Goal: Use online tool/utility: Utilize a website feature to perform a specific function

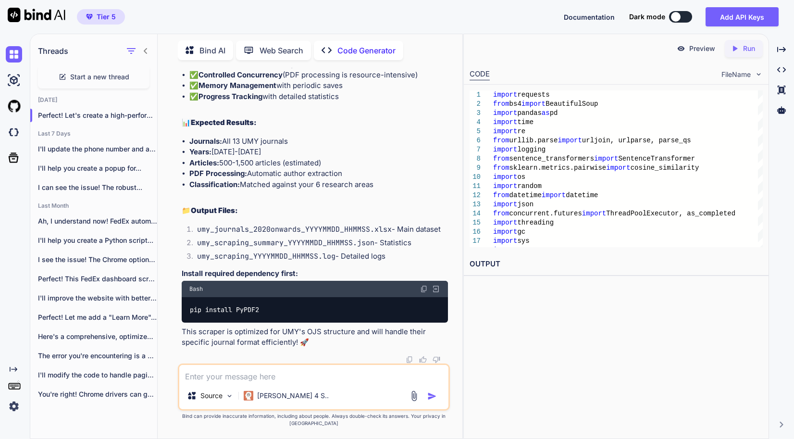
scroll to position [49013, 0]
click at [313, 322] on div "pip install PyPDF2" at bounding box center [315, 309] width 266 height 25
click at [312, 321] on div "pip install PyPDF2" at bounding box center [315, 309] width 266 height 25
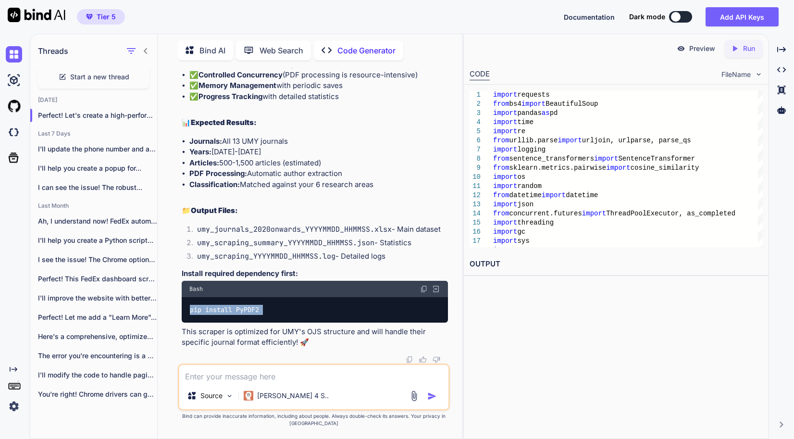
copy div "pip install PyPDF2"
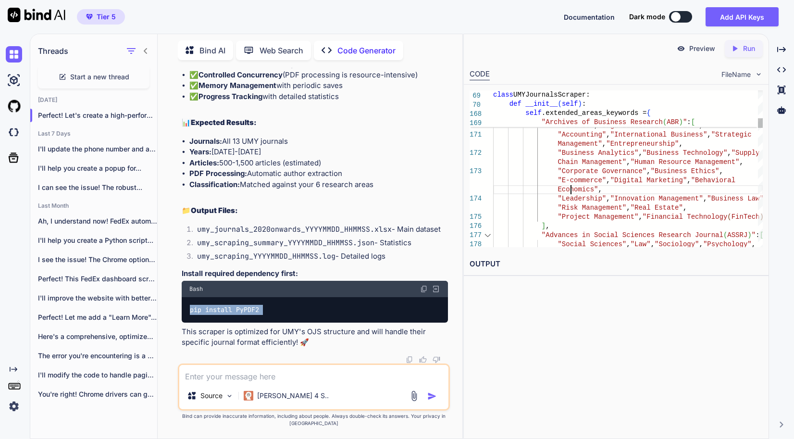
scroll to position [0, 0]
type textarea "import requests from bs4 import BeautifulSoup import pandas as pd import time i…"
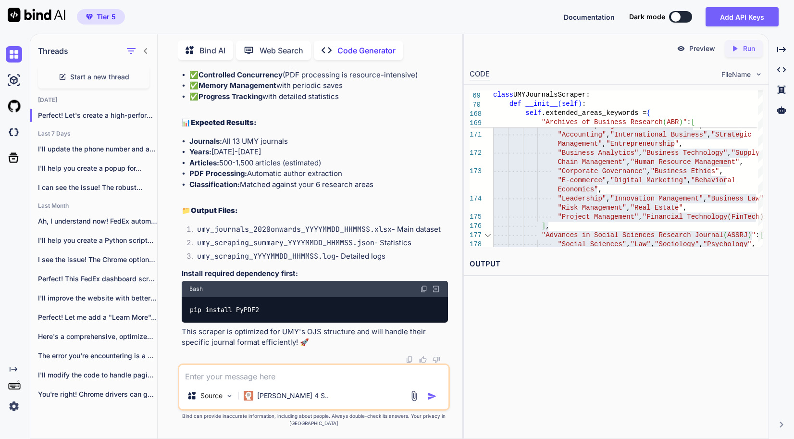
drag, startPoint x: 282, startPoint y: 378, endPoint x: 286, endPoint y: 376, distance: 5.0
click at [283, 378] on textarea at bounding box center [313, 373] width 269 height 17
paste textarea "The requested URL was rejected. Please consult with your administrator. Your su…"
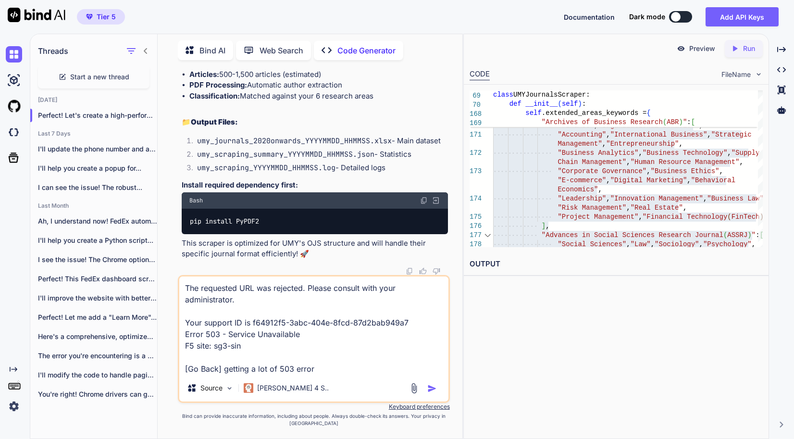
type textarea "The requested URL was rejected. Please consult with your administrator. Your su…"
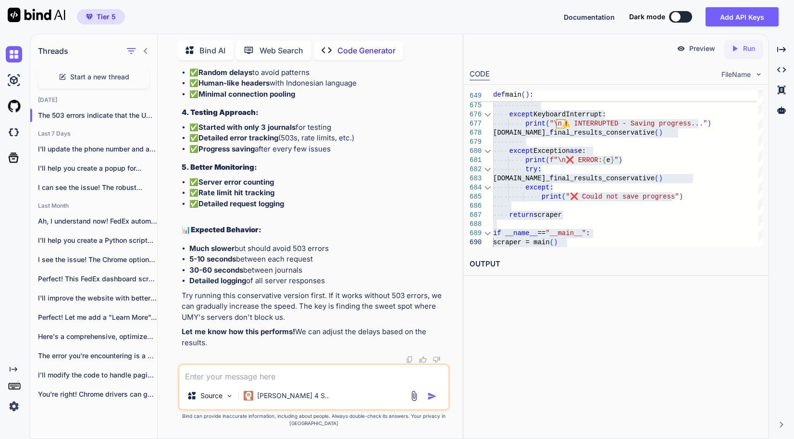
click at [623, 310] on div "Preview Created with Pixso. Run CODE FileName 674 675 676 677 678 679 680 681 6…" at bounding box center [617, 236] width 306 height 405
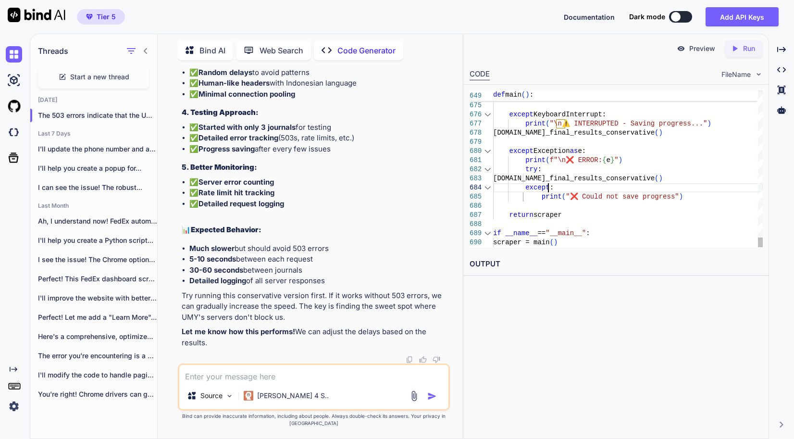
drag, startPoint x: 658, startPoint y: 189, endPoint x: 663, endPoint y: 182, distance: 8.3
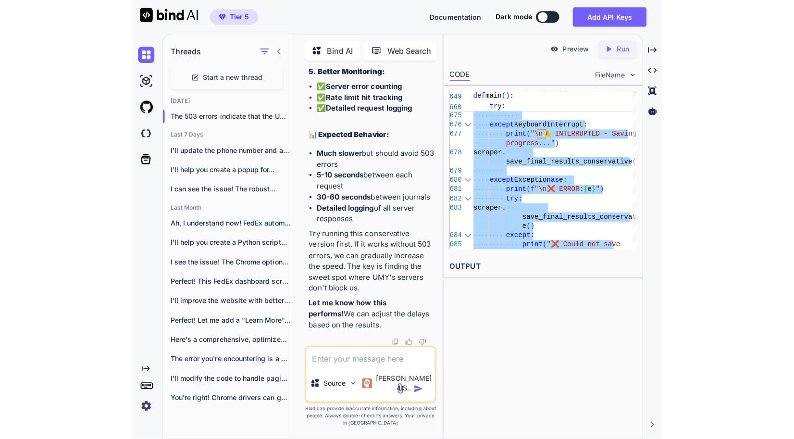
scroll to position [63982, 0]
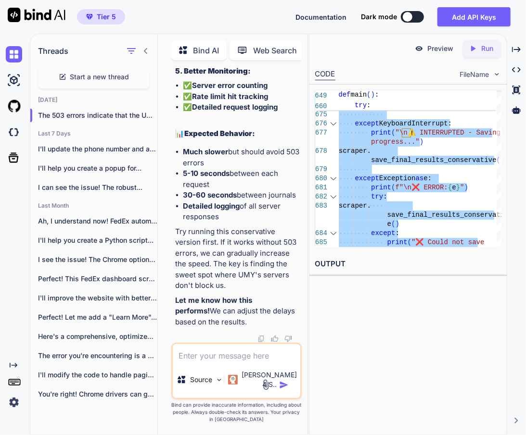
type textarea "import requests from bs4 import BeautifulSoup import pandas as pd import time i…"
click at [476, 288] on div "Preview Created with Pixso. Run CODE FileName 674 675 676 677 678 679 680 681 6…" at bounding box center [408, 235] width 198 height 402
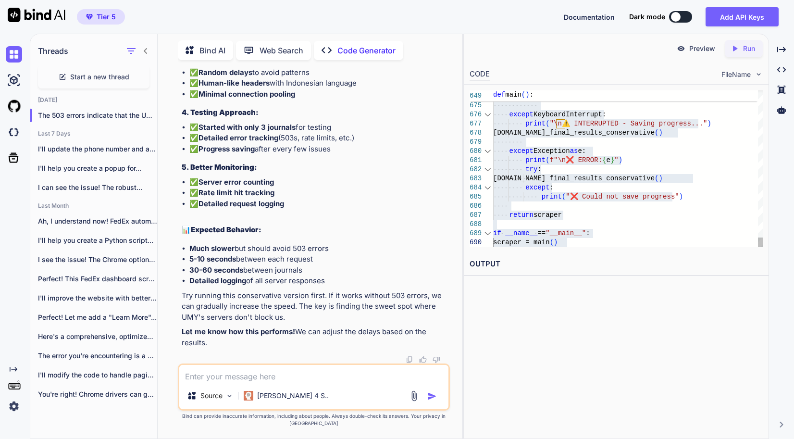
scroll to position [56425, 0]
click at [240, 376] on textarea at bounding box center [313, 373] width 269 height 17
paste textarea "5314-45-65 01:22:16,389 - LORE - 🐌 IPSUMDOL SIT AMETCONS ADIPISCINGEL SEDDOEIU …"
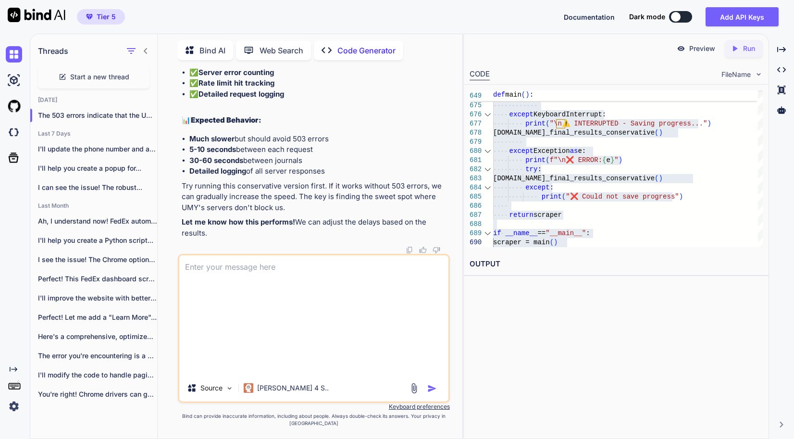
type textarea "5314-45-65 01:22:16,389 - LORE - 🐌 IPSUMDOL SIT AMETCONS ADIPISCINGEL SEDDOEIU …"
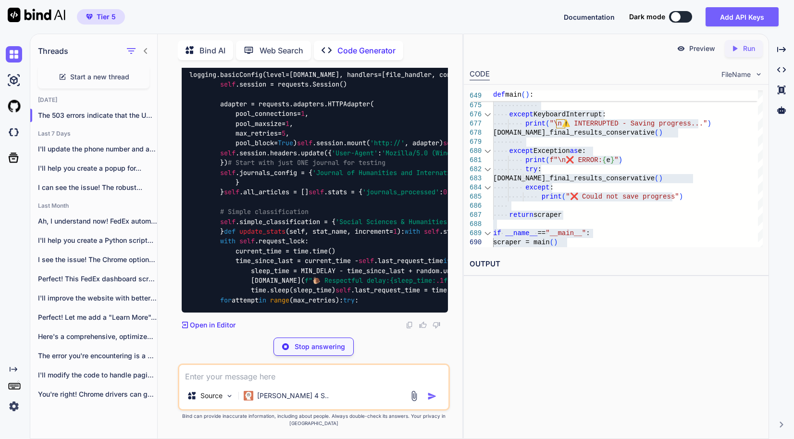
scroll to position [65427, 0]
